Goal: Task Accomplishment & Management: Manage account settings

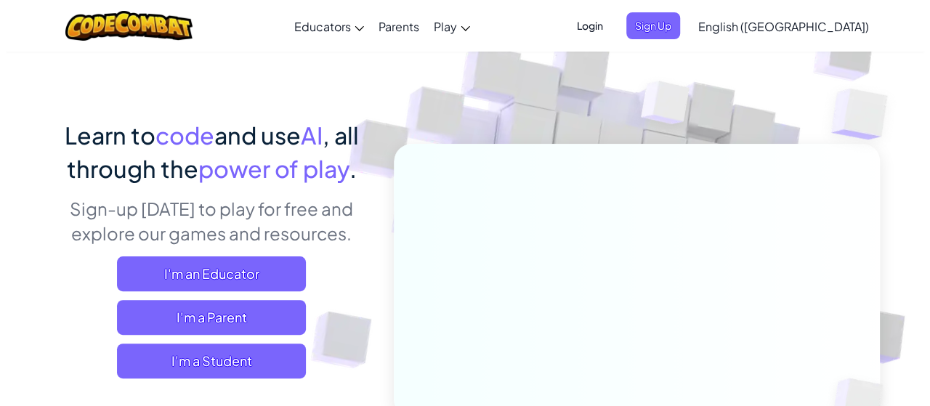
scroll to position [58, 0]
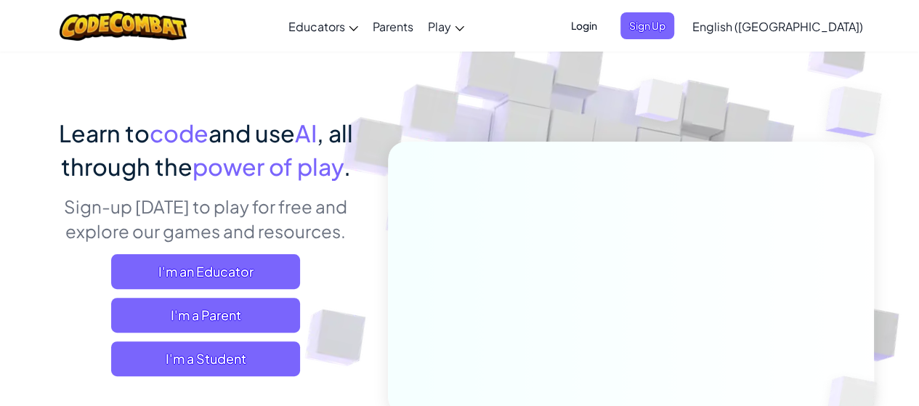
click at [606, 34] on span "Login" at bounding box center [584, 25] width 44 height 27
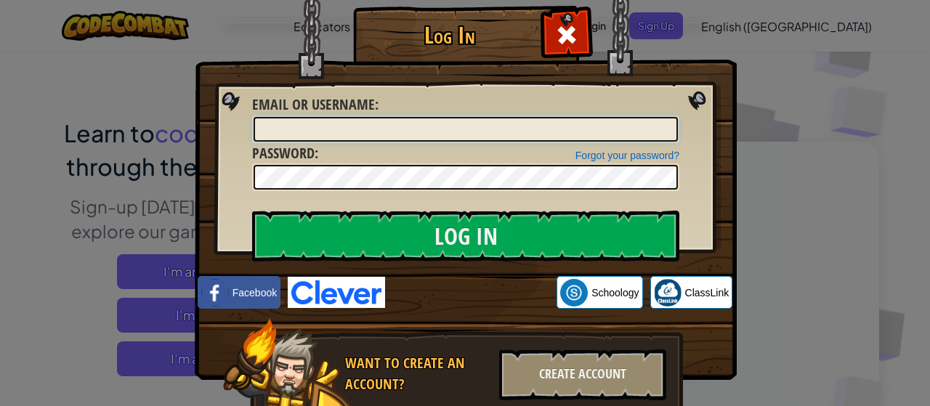
click at [556, 138] on input "Email or Username :" at bounding box center [466, 129] width 424 height 25
type input "a"
click at [295, 129] on input "edcba44321" at bounding box center [466, 129] width 424 height 25
type input "edcba4321"
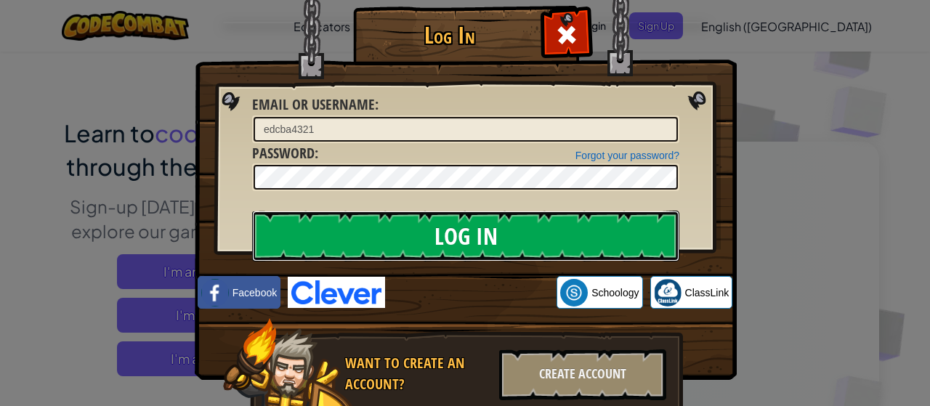
click at [334, 224] on input "Log In" at bounding box center [465, 236] width 427 height 51
